Goal: Information Seeking & Learning: Find specific fact

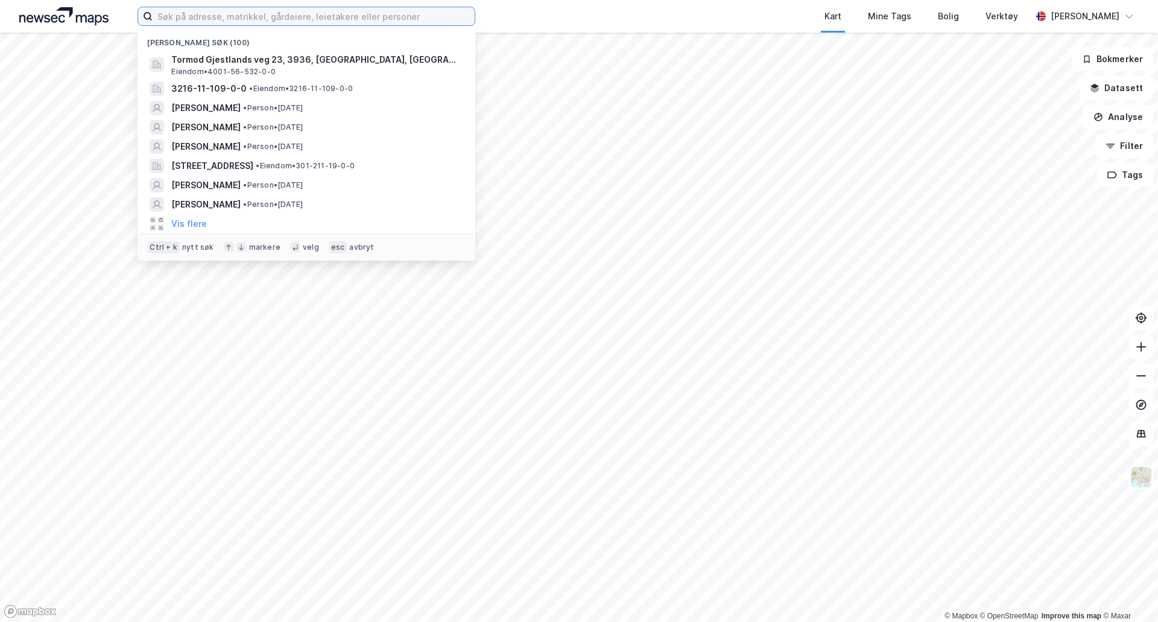
click at [365, 16] on input at bounding box center [314, 16] width 322 height 18
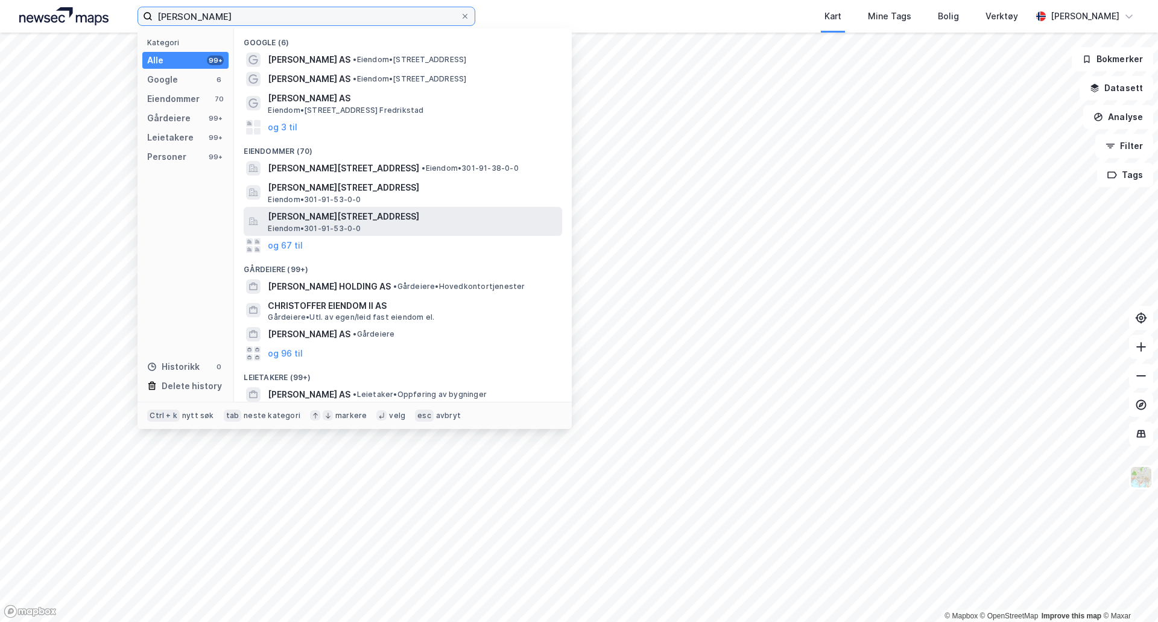
scroll to position [60, 0]
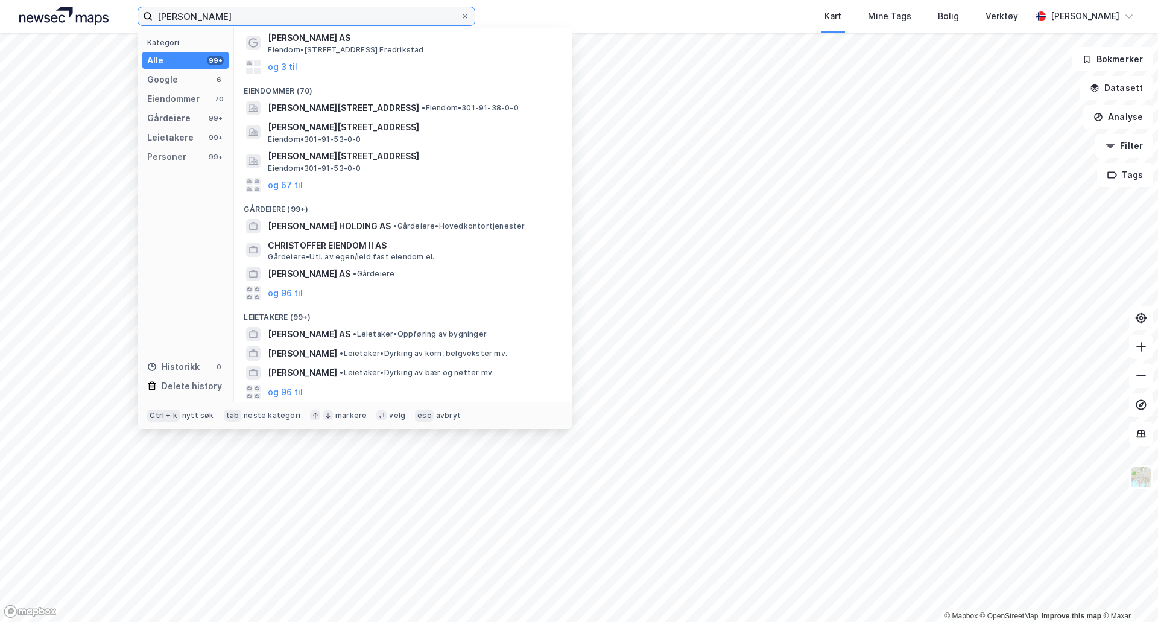
click at [214, 16] on input "christoffer beggren" at bounding box center [307, 16] width 308 height 18
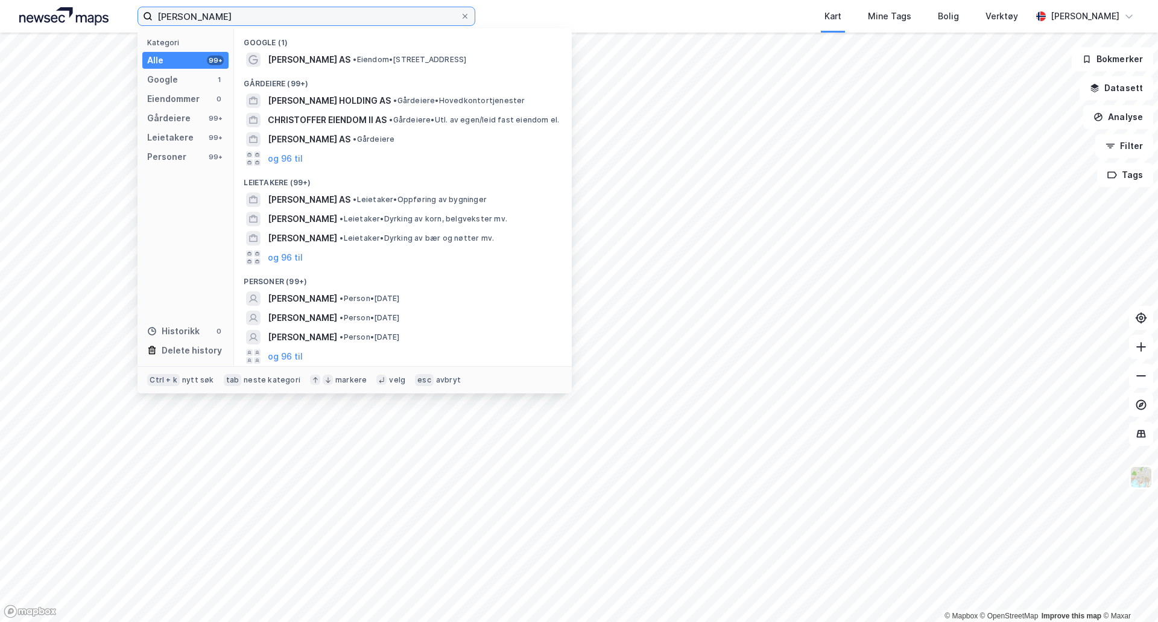
click at [269, 18] on input "christoffer berggren" at bounding box center [307, 16] width 308 height 18
type input "christoffer berggren-raanæs"
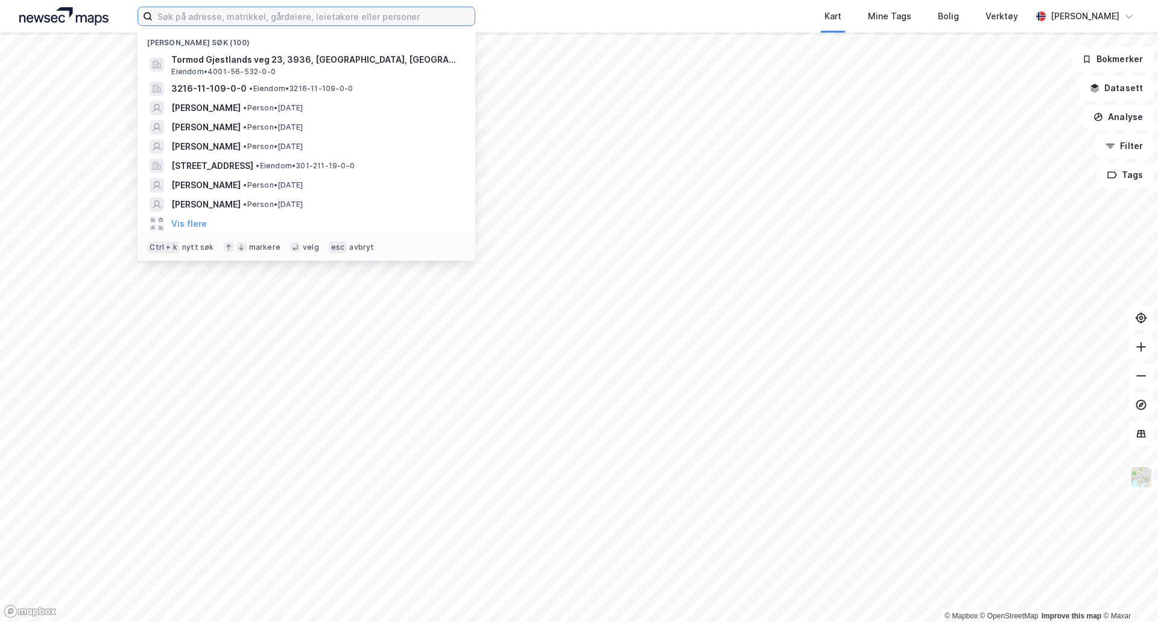
click at [349, 19] on input at bounding box center [314, 16] width 322 height 18
paste input "[PERSON_NAME]"
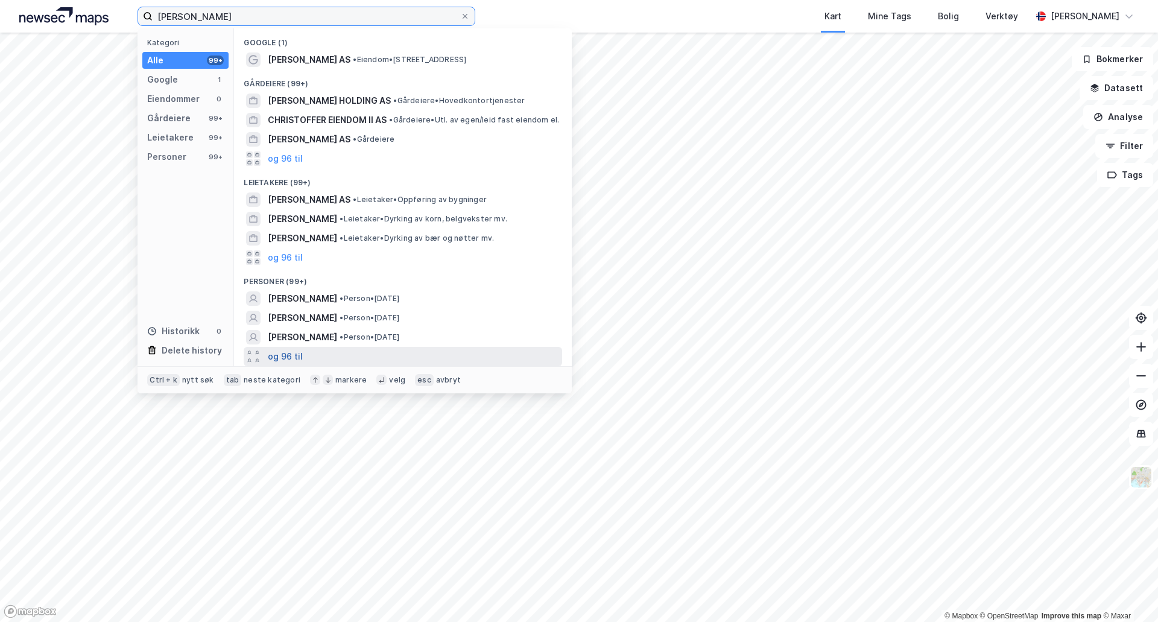
type input "[PERSON_NAME]"
click at [282, 351] on button "og 96 til" at bounding box center [285, 356] width 35 height 14
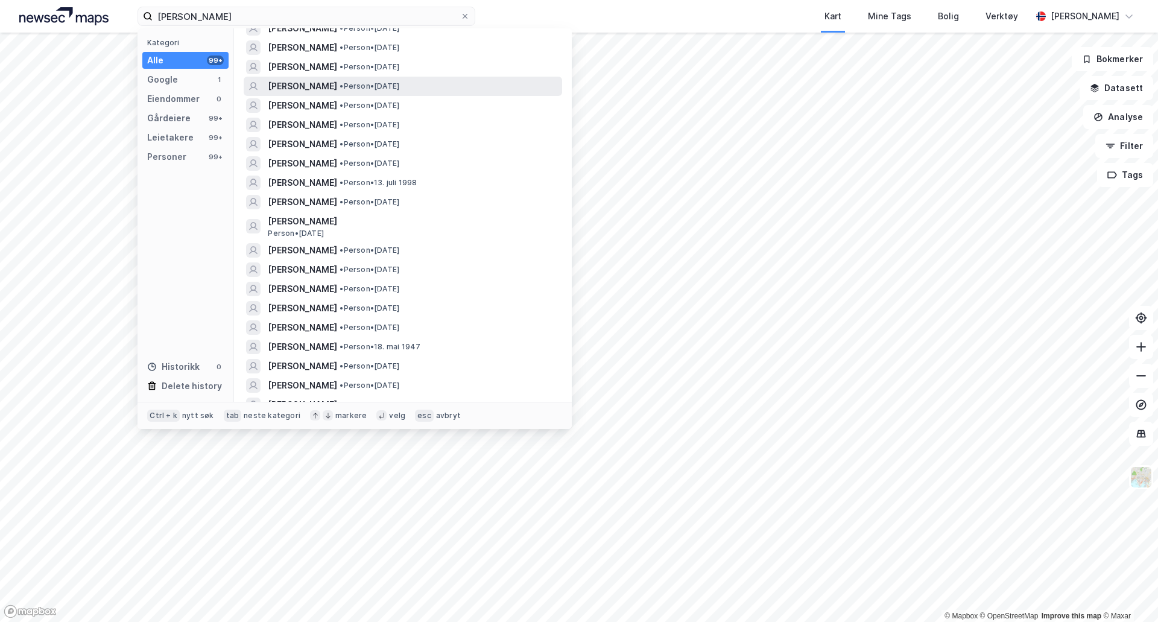
scroll to position [422, 0]
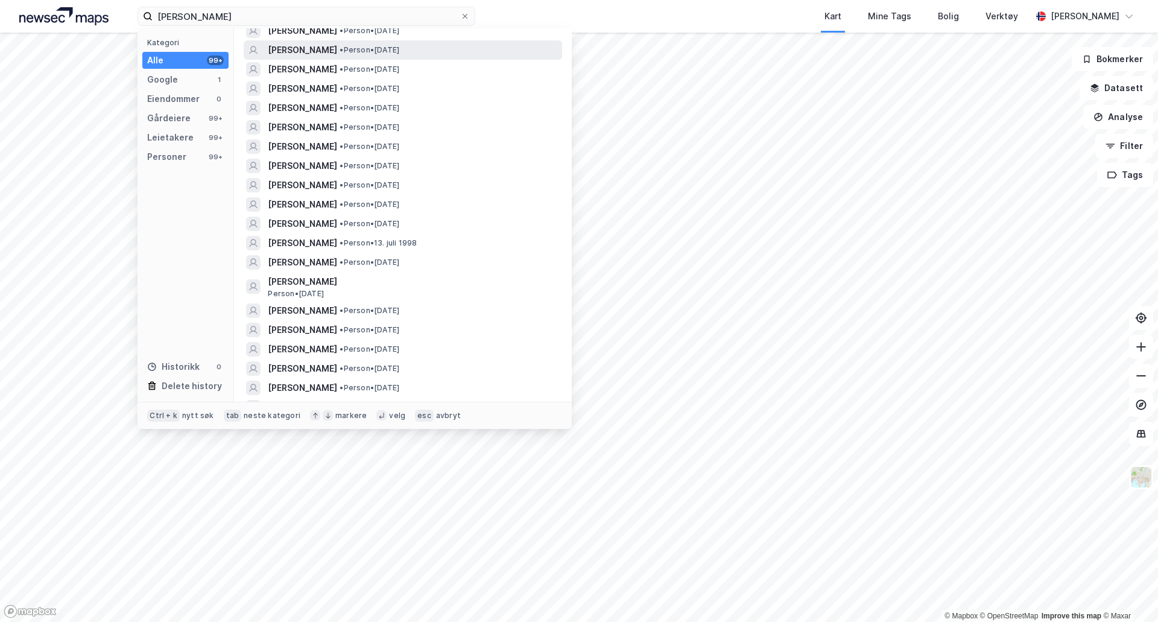
click at [332, 57] on span "[PERSON_NAME]" at bounding box center [302, 50] width 69 height 14
